Goal: Information Seeking & Learning: Learn about a topic

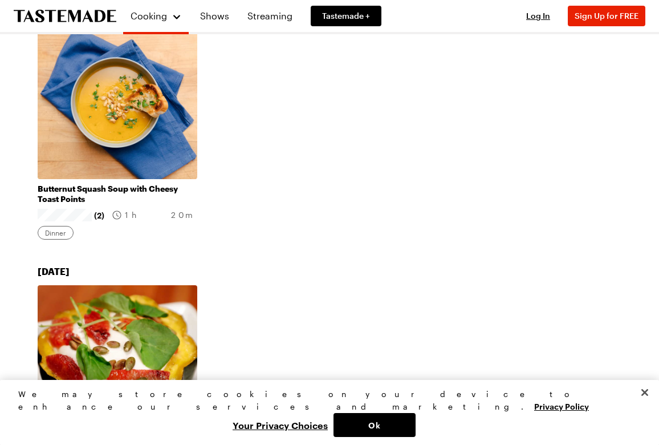
scroll to position [318, 0]
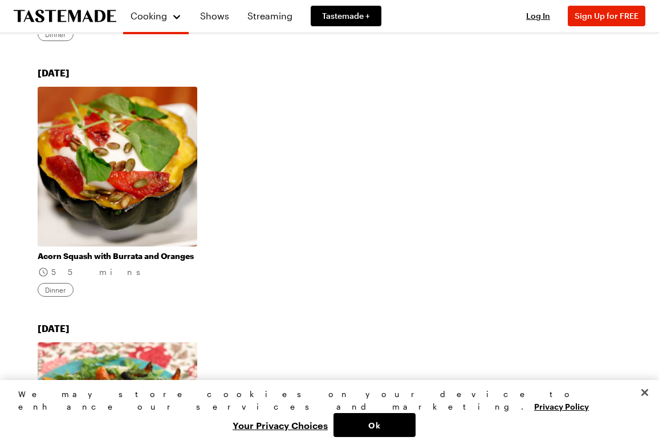
click at [137, 251] on link "Acorn Squash with Burrata and Oranges" at bounding box center [118, 256] width 160 height 10
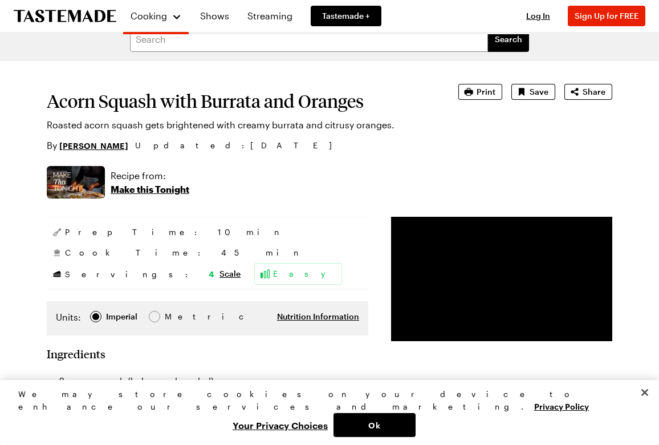
scroll to position [64, 0]
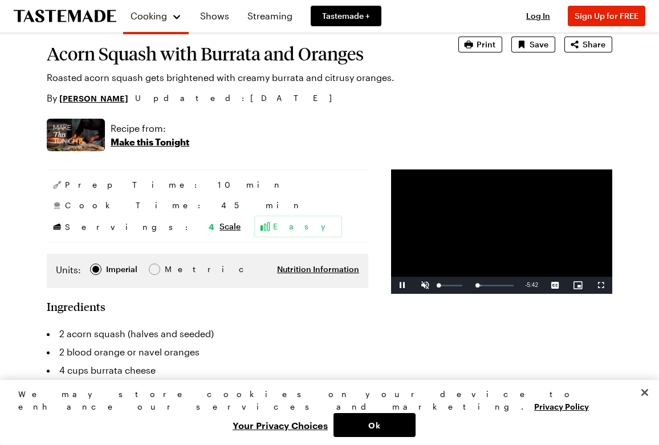
click at [414, 285] on span "Video Player" at bounding box center [425, 285] width 23 height 0
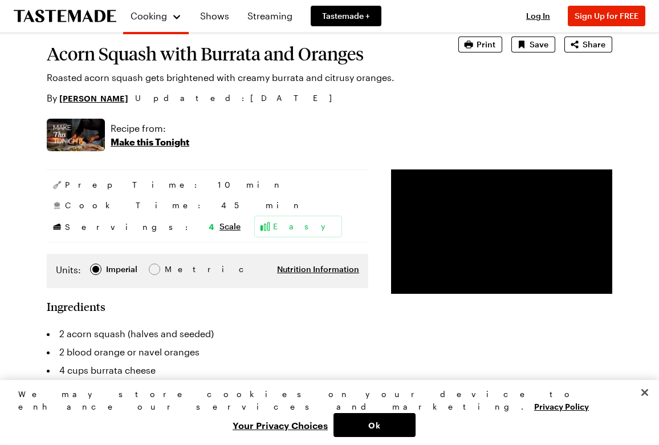
click at [603, 120] on div "Recipe from: Make this Tonight" at bounding box center [329, 135] width 565 height 32
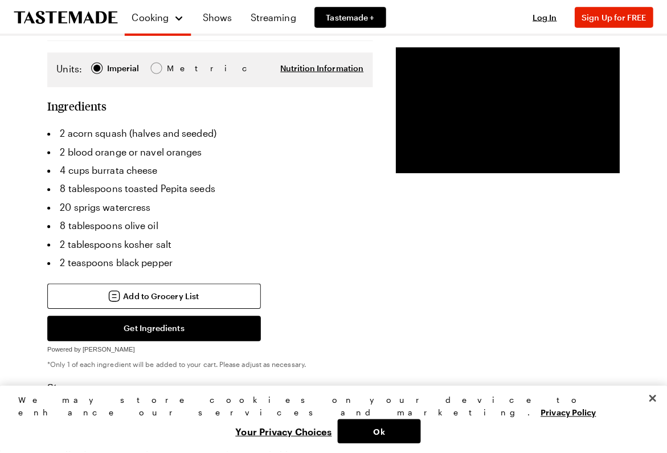
scroll to position [50, 0]
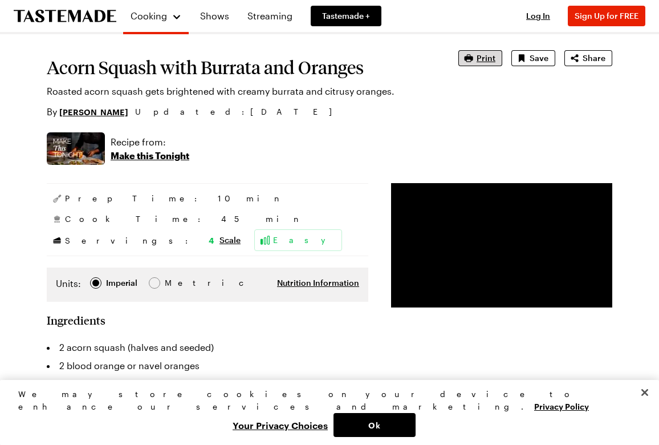
click at [483, 57] on span "Print" at bounding box center [486, 57] width 19 height 11
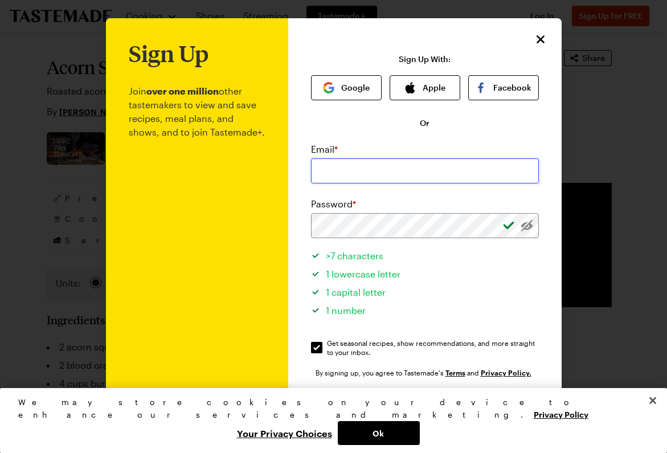
click at [328, 173] on input "email" at bounding box center [425, 170] width 228 height 25
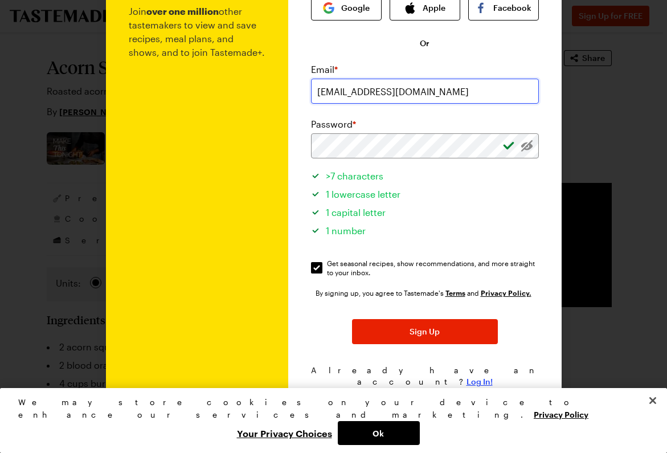
type input "gloriayoung@comcast.net"
click at [467, 376] on span "Log In!" at bounding box center [480, 381] width 26 height 11
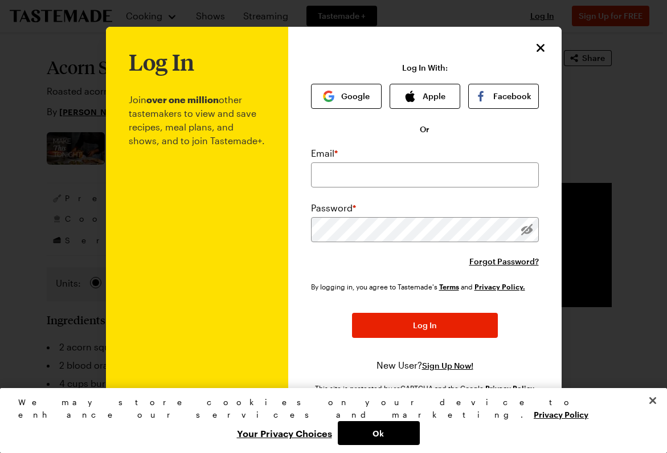
scroll to position [0, 0]
click at [323, 174] on input "email" at bounding box center [425, 174] width 228 height 25
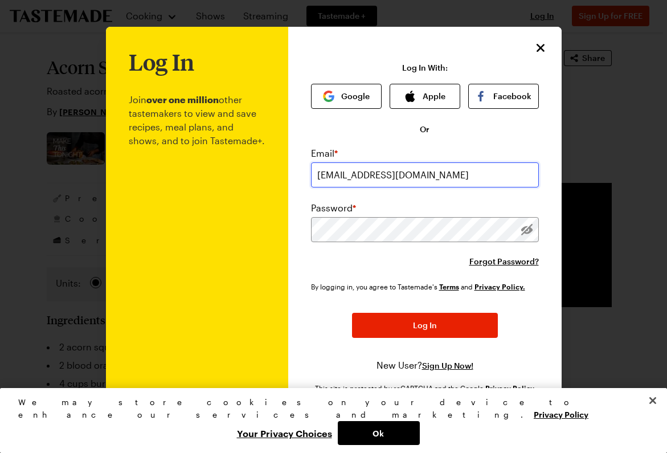
type input "gloriayoung@comcast.net"
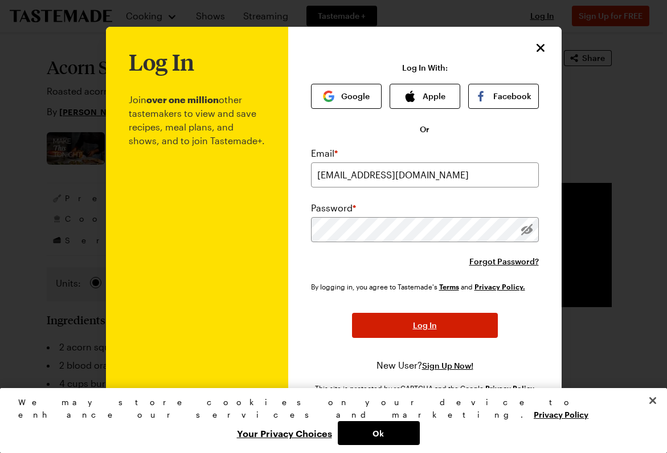
click at [424, 321] on span "Log In" at bounding box center [425, 325] width 24 height 11
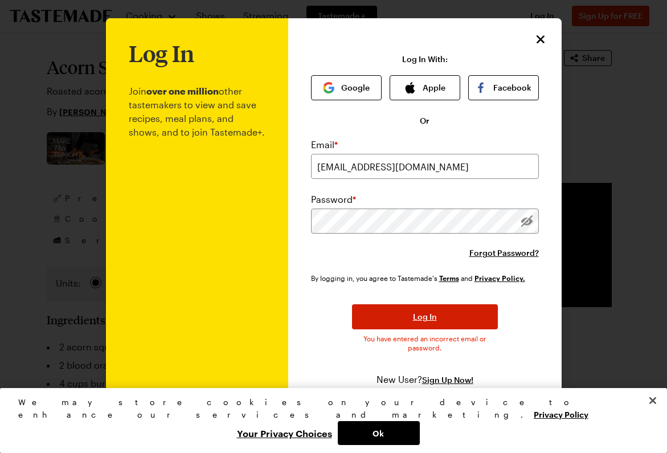
click at [433, 319] on button "Log In" at bounding box center [425, 316] width 146 height 25
click at [495, 254] on span "Forgot Password?" at bounding box center [505, 252] width 70 height 11
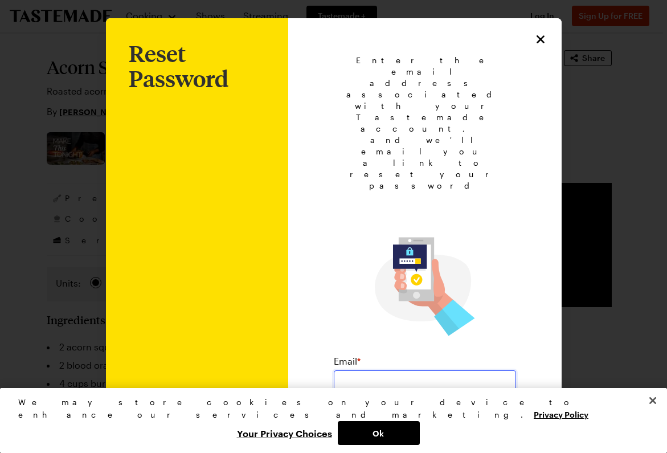
click at [346, 371] on input "email" at bounding box center [425, 383] width 182 height 25
type input "gloriayoung@comcast.net"
click at [435, 414] on button "Submit" at bounding box center [425, 426] width 146 height 25
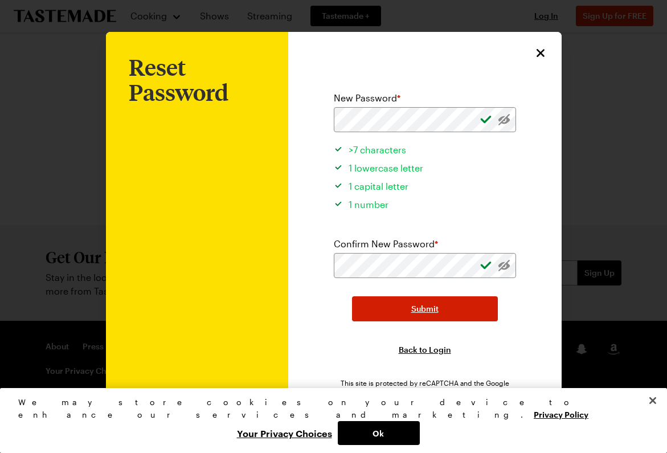
click at [413, 304] on span "Submit" at bounding box center [425, 308] width 27 height 11
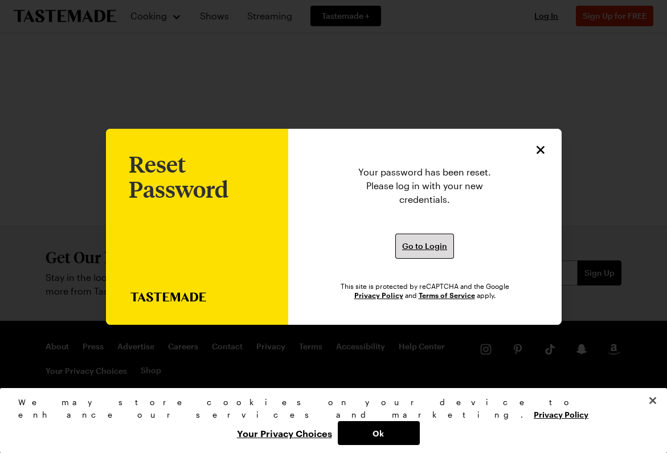
click at [429, 243] on span "Go to Login" at bounding box center [424, 246] width 45 height 11
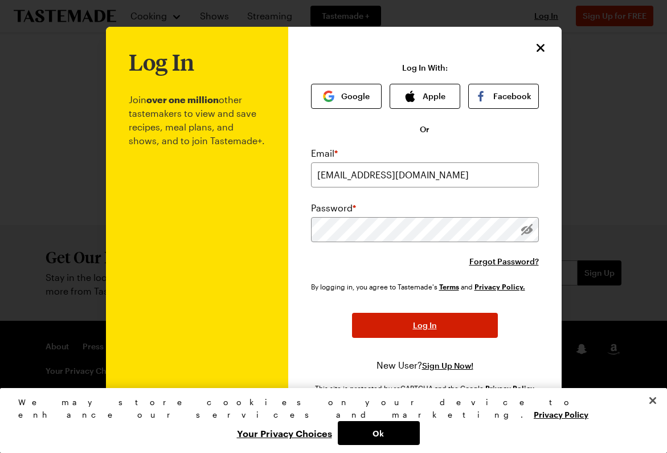
click at [428, 324] on span "Log In" at bounding box center [425, 325] width 24 height 11
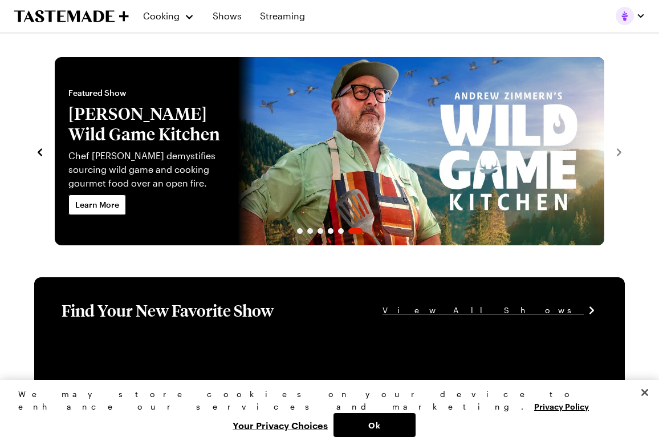
scroll to position [366, 0]
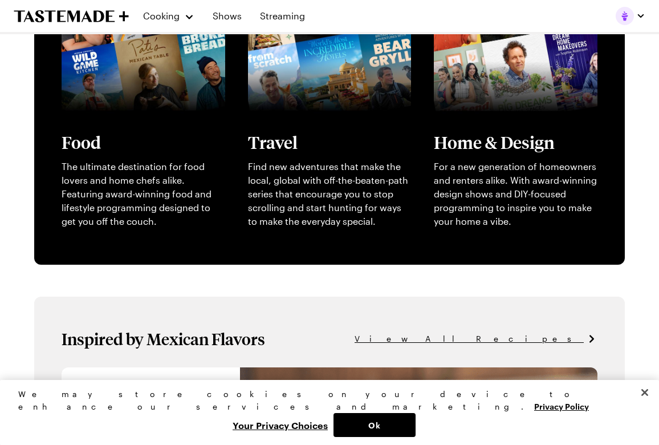
click at [549, 337] on span "View All Recipes" at bounding box center [469, 338] width 229 height 13
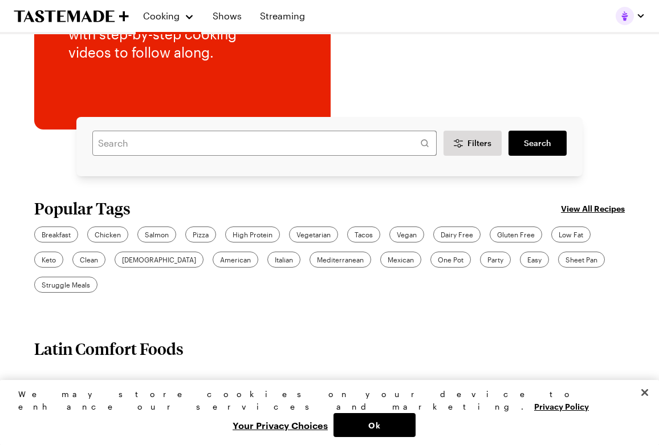
scroll to position [160, 0]
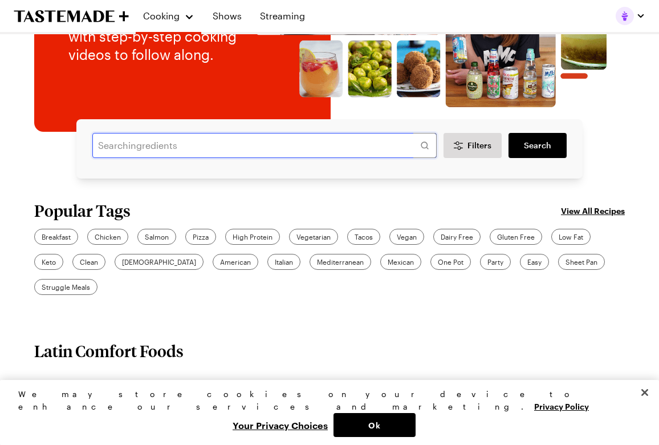
click at [117, 146] on input "text" at bounding box center [264, 145] width 344 height 25
type input "squash"
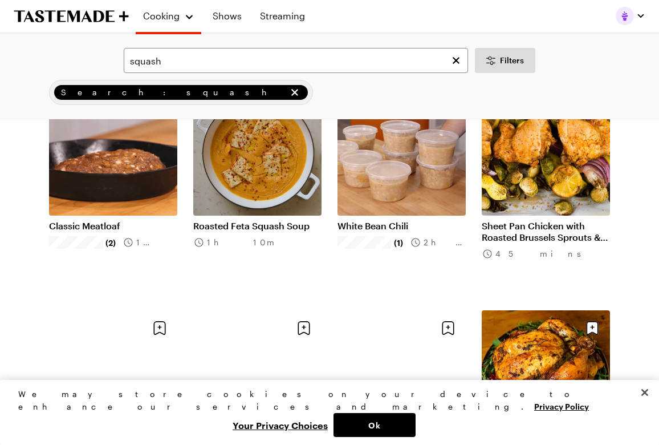
scroll to position [968, 0]
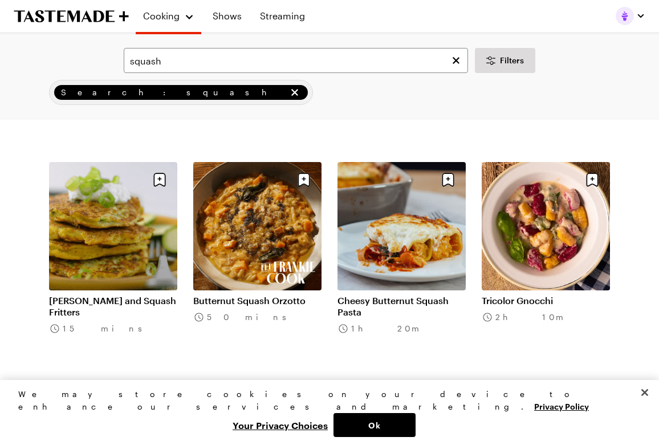
scroll to position [2294, 0]
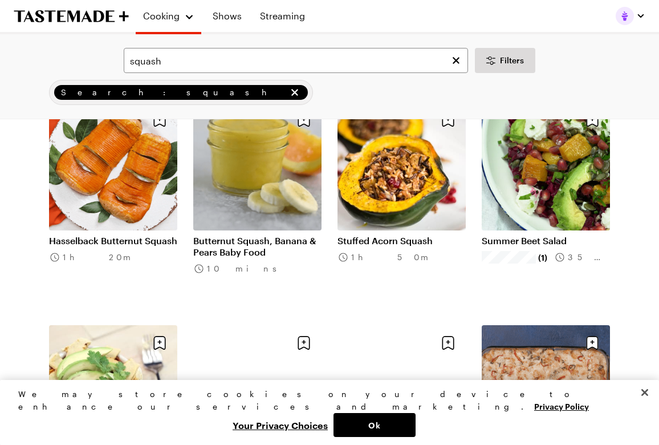
scroll to position [3719, 0]
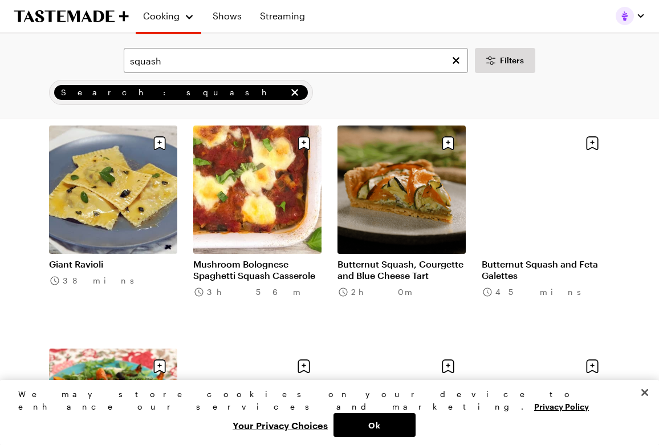
scroll to position [4952, 0]
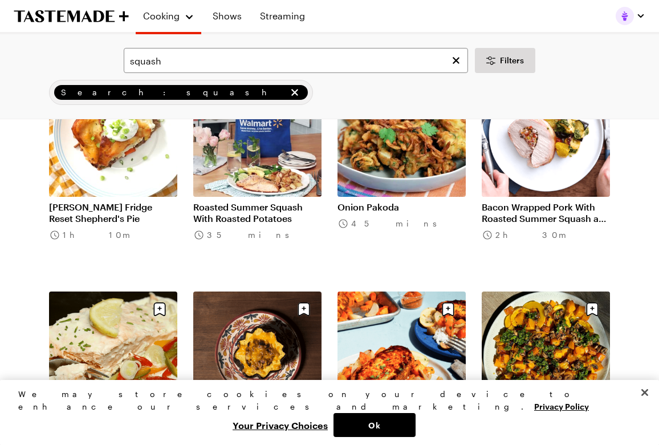
scroll to position [6559, 0]
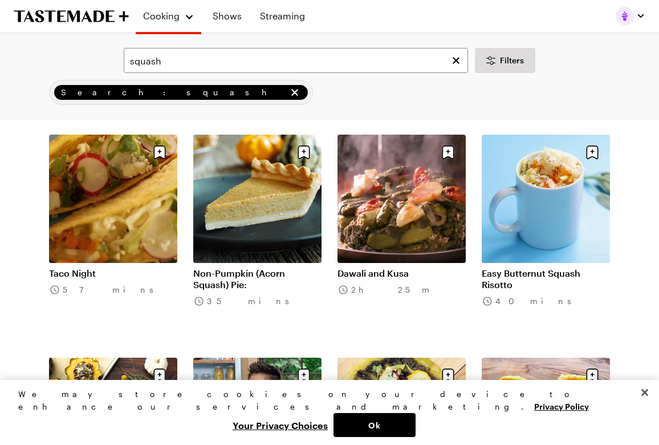
scroll to position [7843, 0]
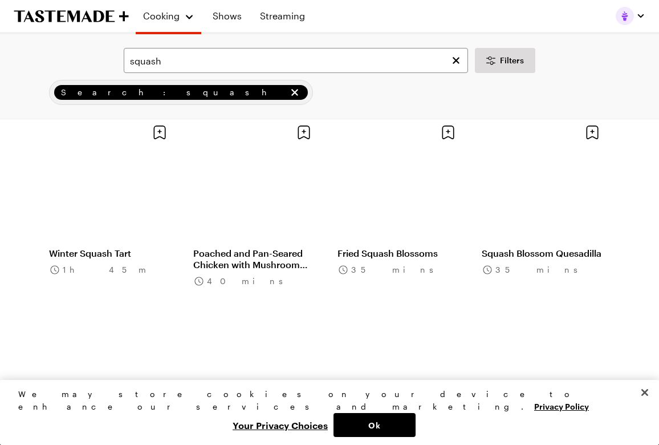
scroll to position [8328, 0]
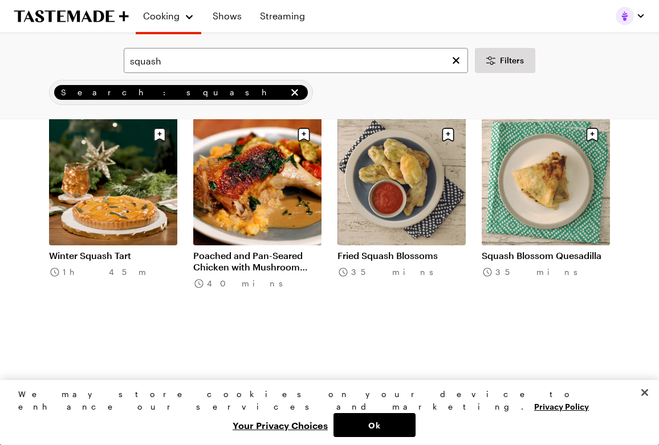
click at [249, 250] on link "Poached and Pan-Seared Chicken with Mushroom Sauce, Mashed Turnips, and Roasted…" at bounding box center [257, 261] width 128 height 23
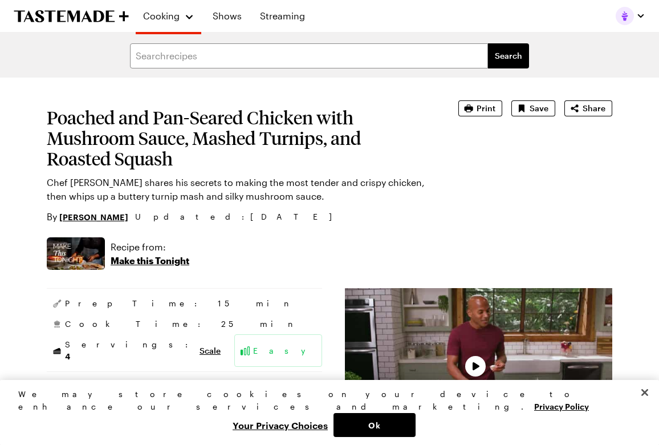
type textarea "x"
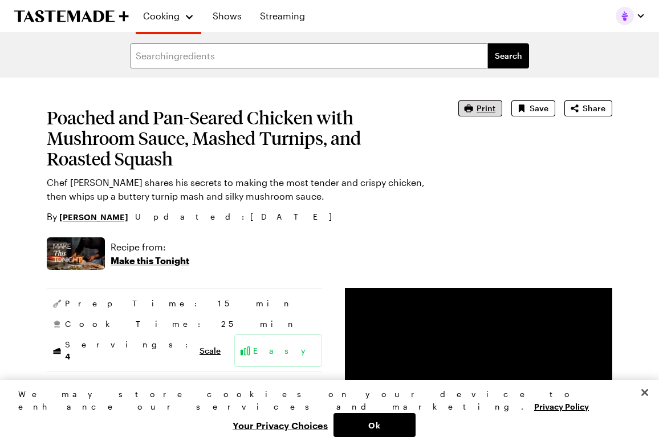
click at [481, 109] on span "Print" at bounding box center [486, 108] width 19 height 11
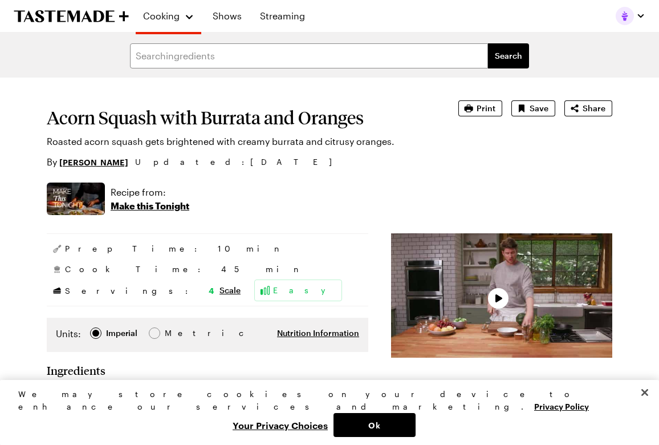
type textarea "x"
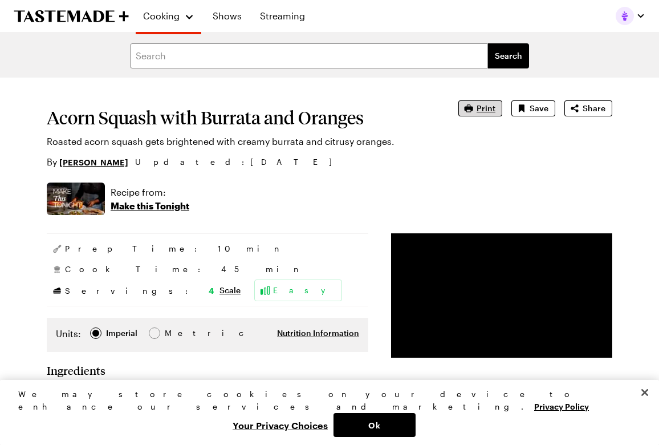
click at [482, 107] on span "Print" at bounding box center [486, 108] width 19 height 11
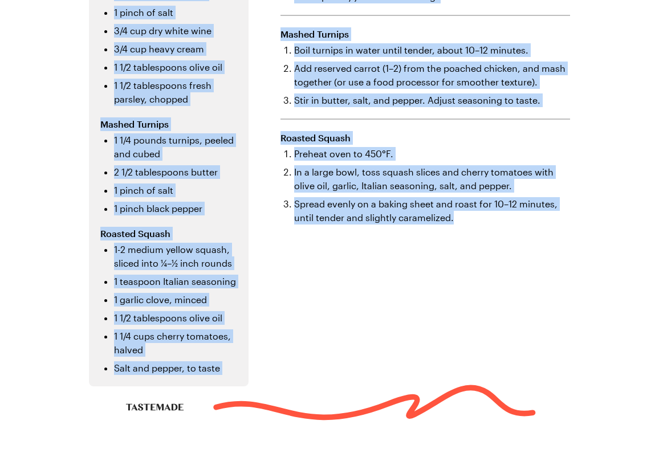
scroll to position [748, 0]
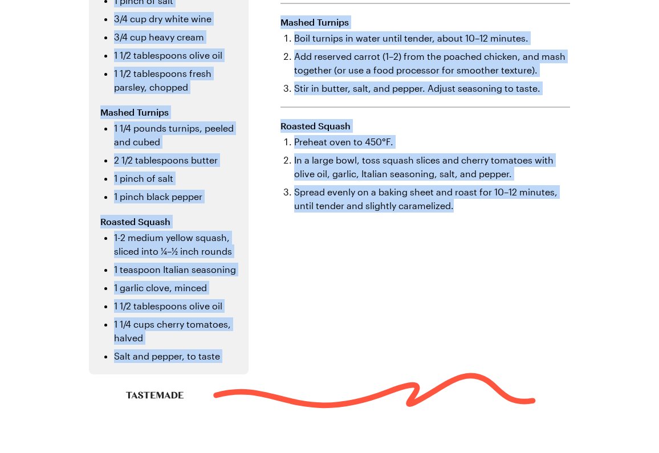
drag, startPoint x: 76, startPoint y: 56, endPoint x: 335, endPoint y: 385, distance: 419.0
copy div "Poached and Pan-Seared Chicken with Mushroom Sauce, Mashed Turnips, and Roasted…"
